Goal: Navigation & Orientation: Find specific page/section

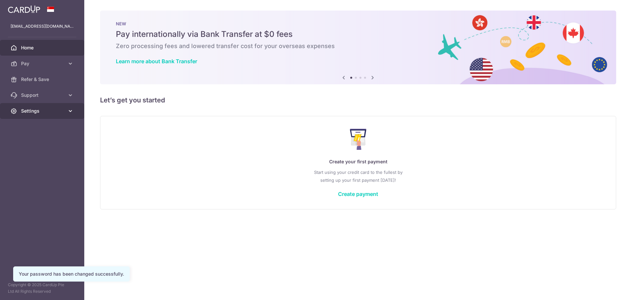
click at [71, 113] on icon at bounding box center [70, 111] width 7 height 7
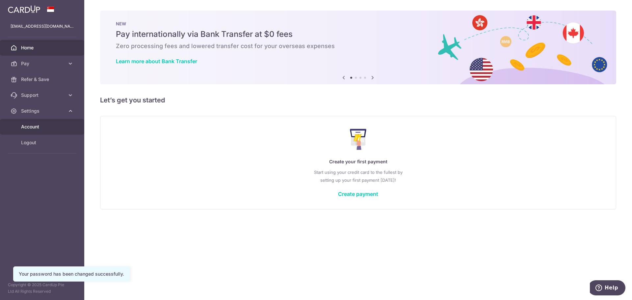
click at [61, 124] on span "Account" at bounding box center [42, 126] width 43 height 7
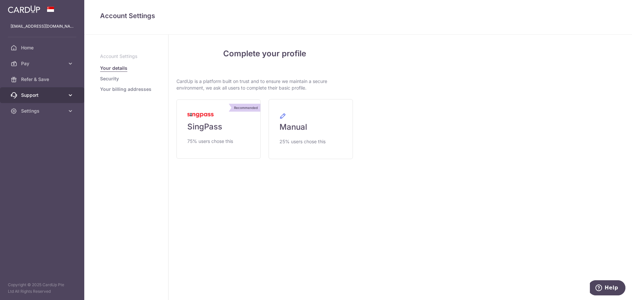
click at [64, 95] on span "Support" at bounding box center [42, 95] width 43 height 7
click at [66, 95] on link "Support" at bounding box center [42, 95] width 84 height 16
click at [111, 81] on link "Security" at bounding box center [109, 78] width 19 height 7
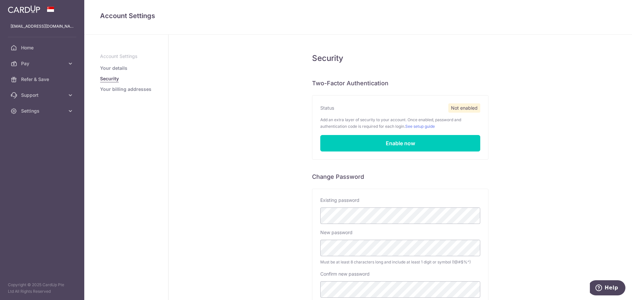
scroll to position [72, 0]
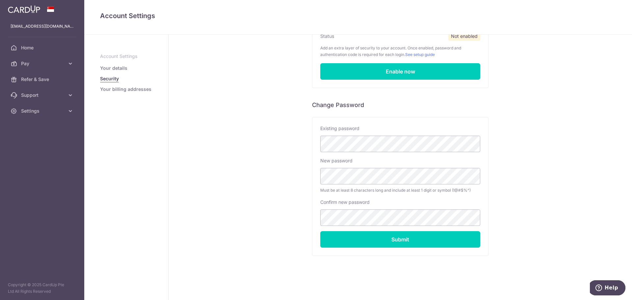
click at [115, 89] on link "Your billing addresses" at bounding box center [125, 89] width 51 height 7
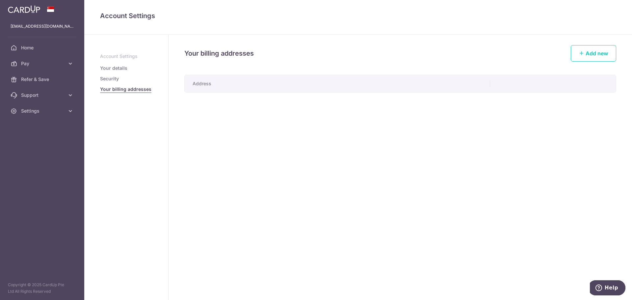
click at [116, 64] on ul "Account Settings Your details Security Your billing addresses" at bounding box center [126, 72] width 52 height 39
click at [116, 67] on link "Your details" at bounding box center [113, 68] width 27 height 7
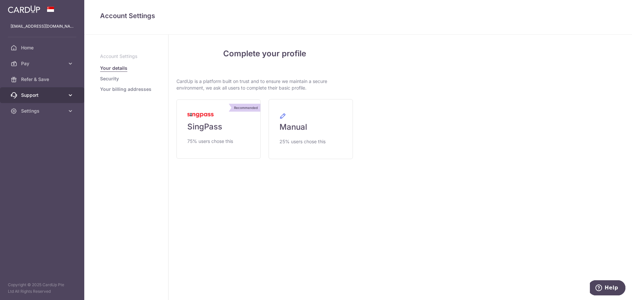
click at [34, 93] on span "Support" at bounding box center [42, 95] width 43 height 7
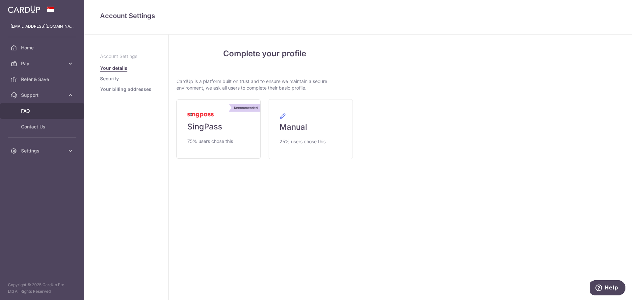
click at [34, 112] on span "FAQ" at bounding box center [42, 111] width 43 height 7
